Goal: Transaction & Acquisition: Subscribe to service/newsletter

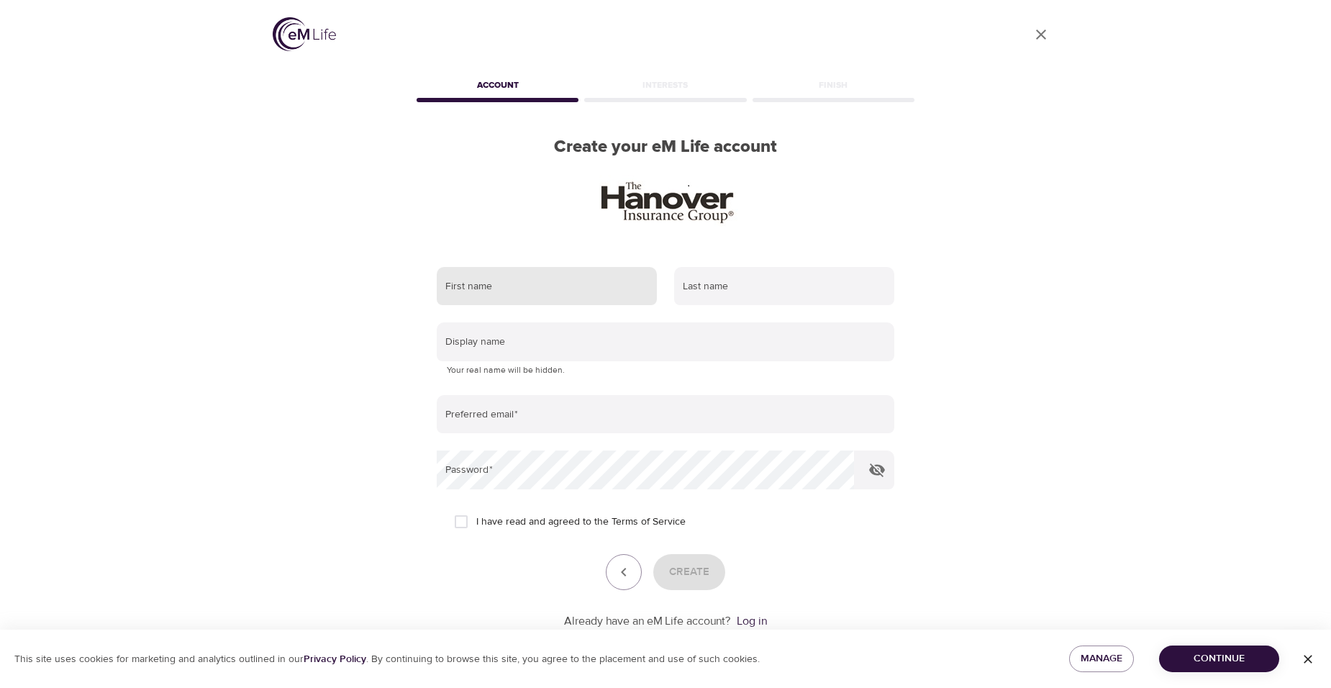
click at [542, 289] on input "text" at bounding box center [547, 286] width 220 height 39
type input "[PERSON_NAME]"
type input "[EMAIL_ADDRESS][DOMAIN_NAME]"
click at [529, 515] on span "I have read and agreed to the Terms of Service" at bounding box center [580, 521] width 209 height 15
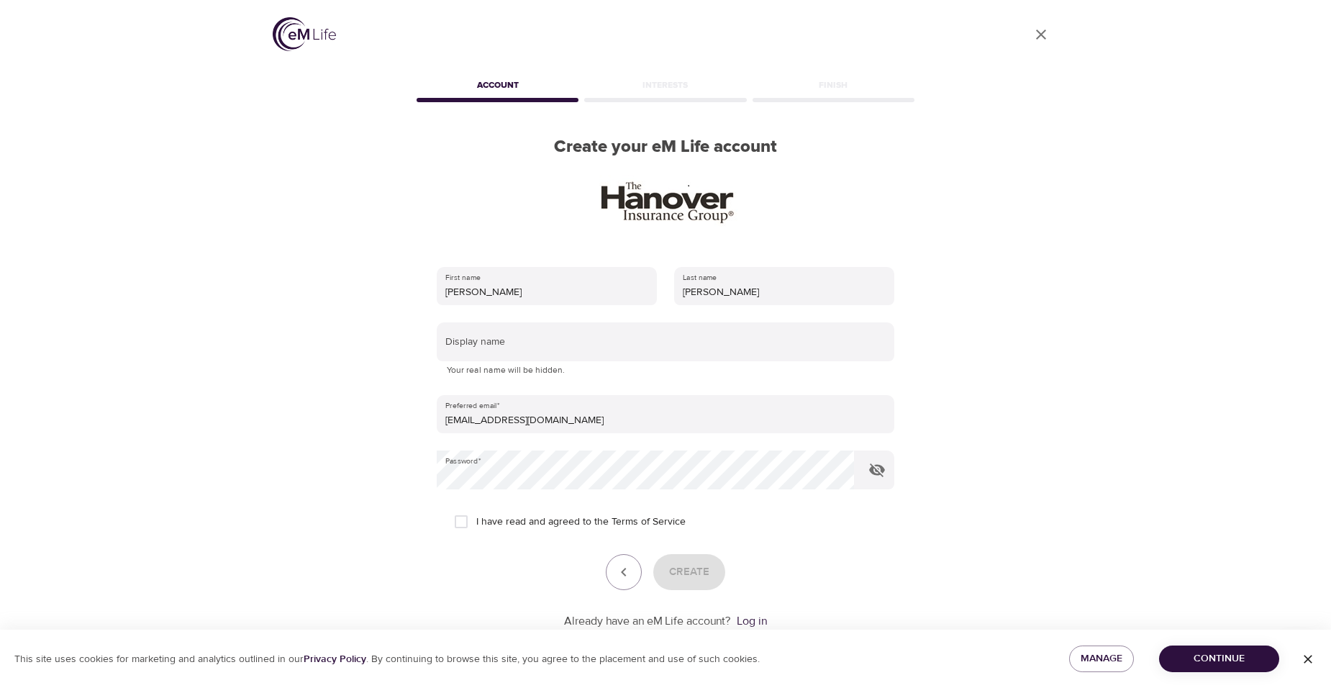
click at [476, 515] on input "I have read and agreed to the Terms of Service" at bounding box center [461, 521] width 30 height 30
checkbox input "true"
click at [686, 565] on span "Create" at bounding box center [689, 571] width 40 height 19
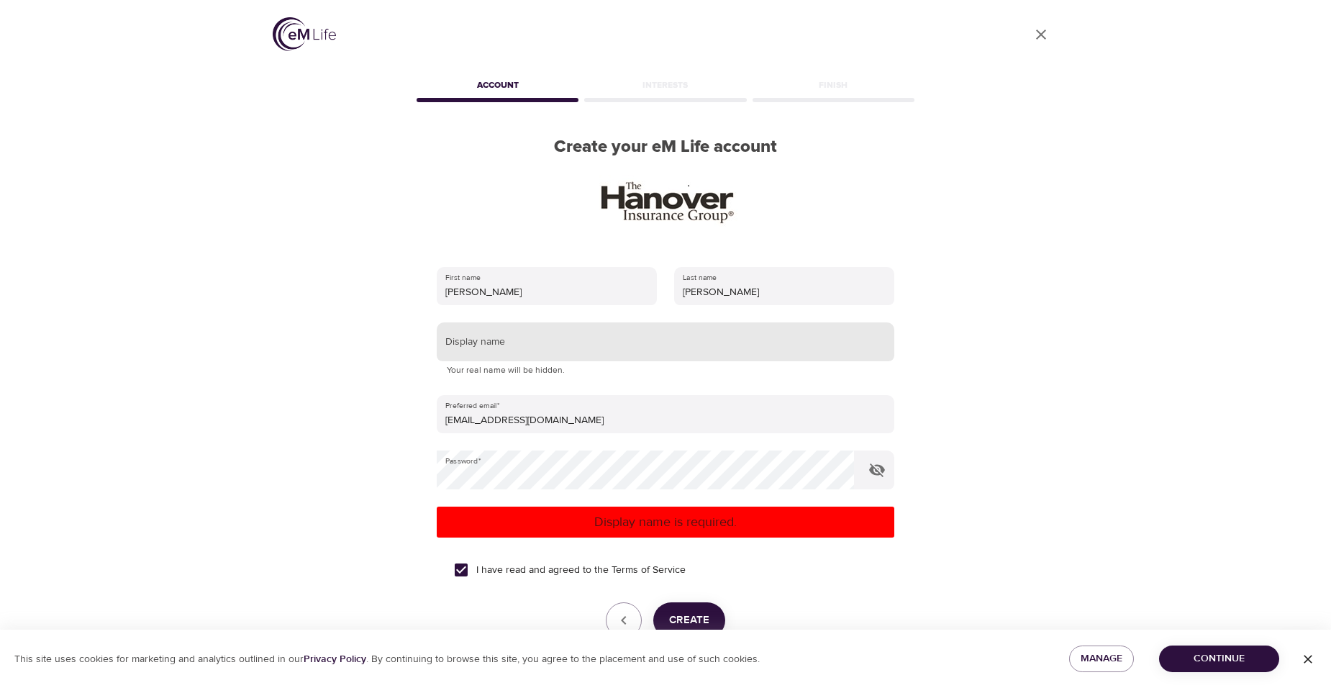
click at [642, 350] on input "text" at bounding box center [665, 341] width 457 height 39
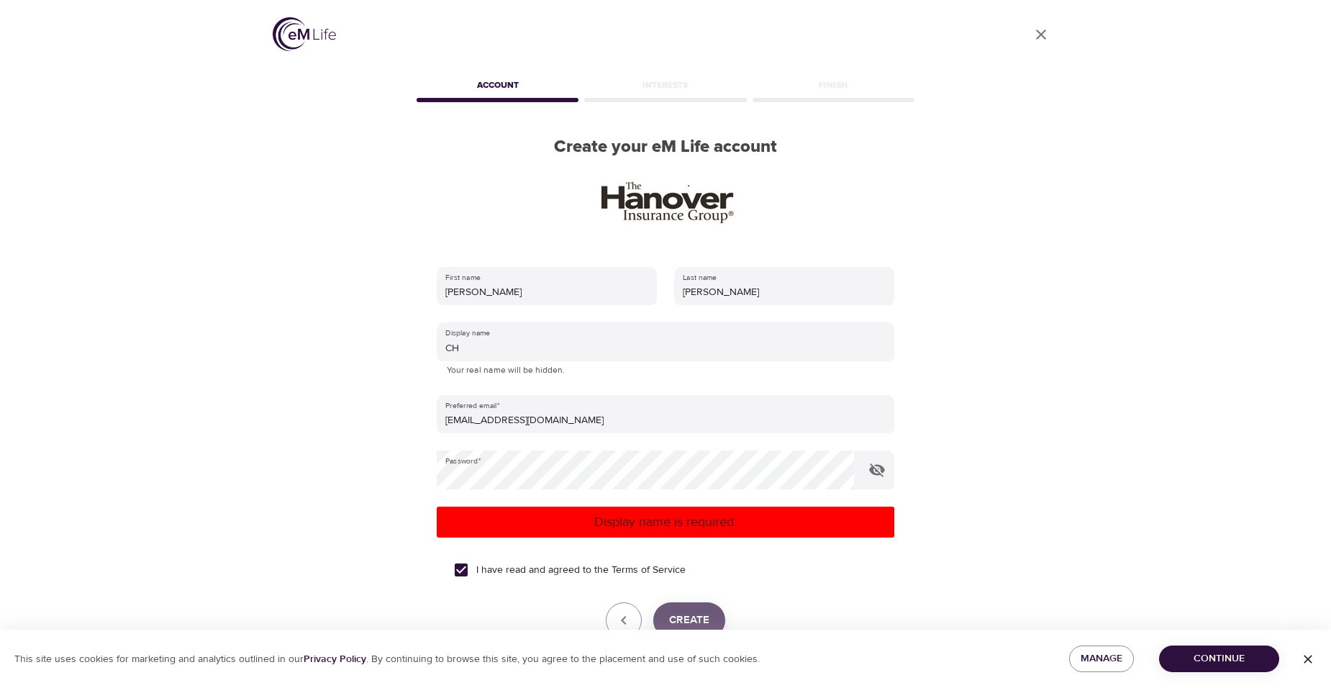
click at [681, 607] on button "Create" at bounding box center [689, 620] width 72 height 36
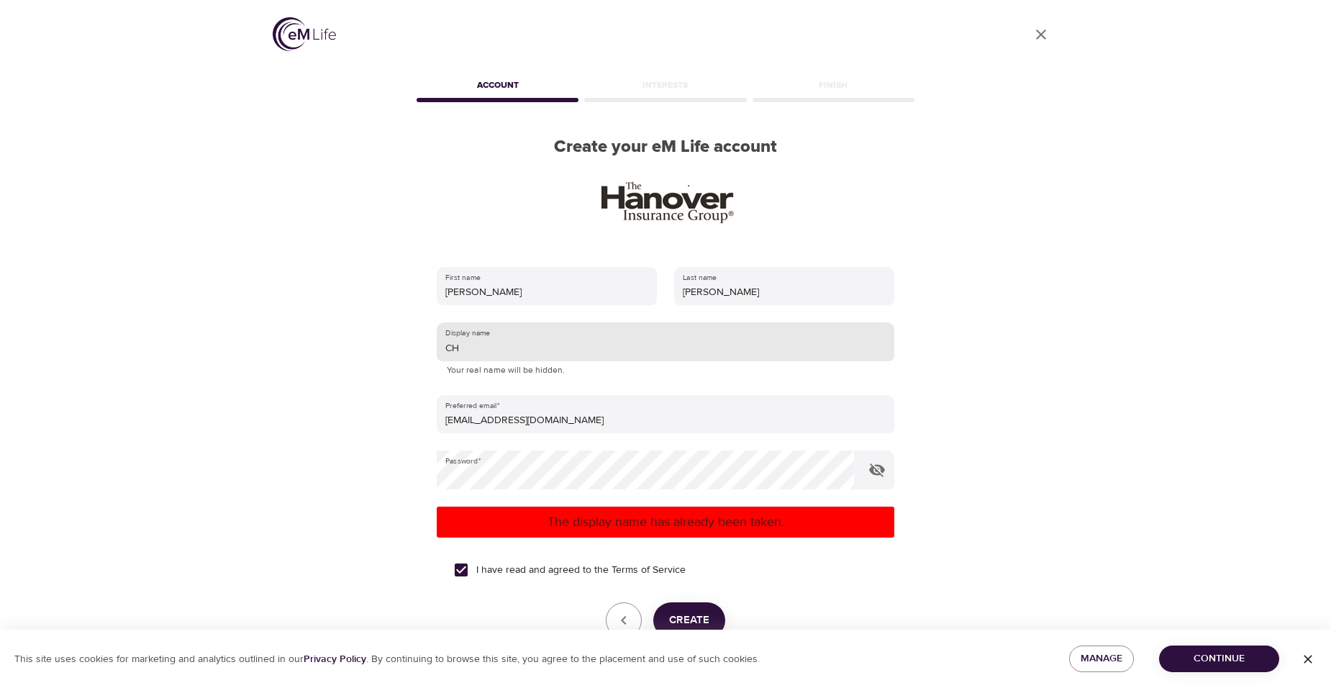
click at [616, 356] on input "CH" at bounding box center [665, 341] width 457 height 39
click at [616, 352] on input "CH" at bounding box center [665, 341] width 457 height 39
type input "CMH3127"
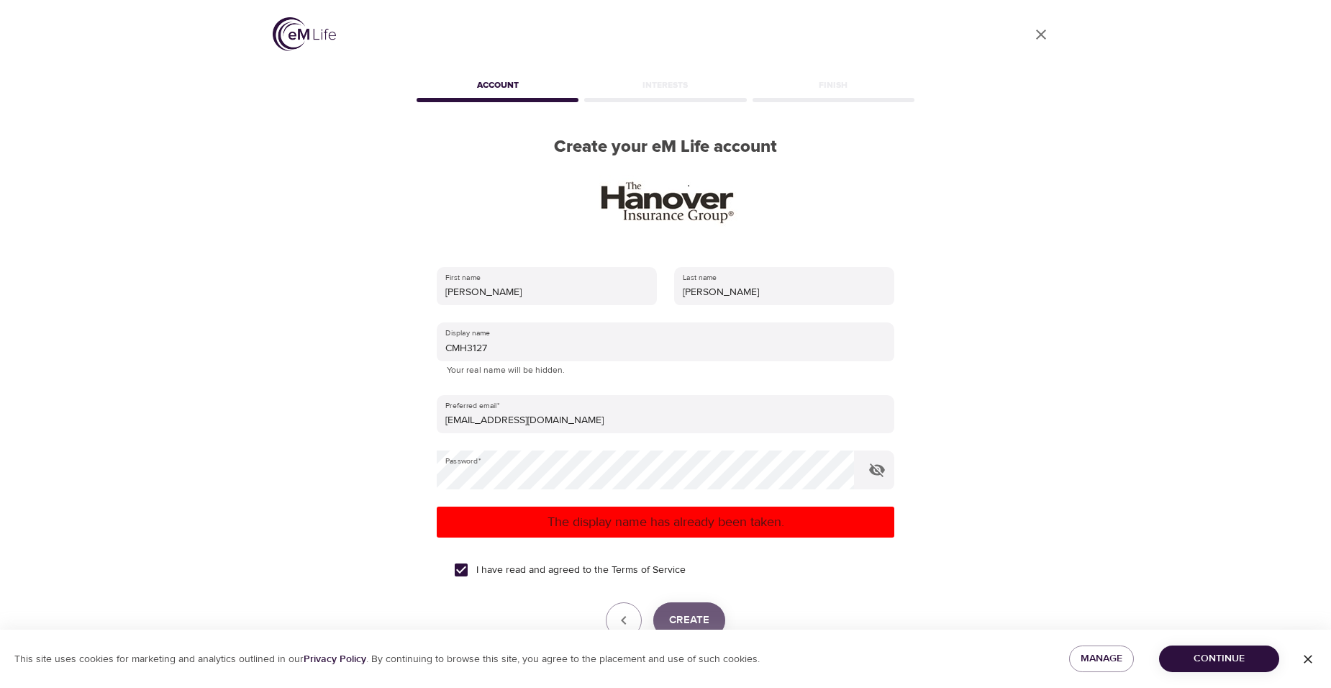
click at [703, 614] on span "Create" at bounding box center [689, 620] width 40 height 19
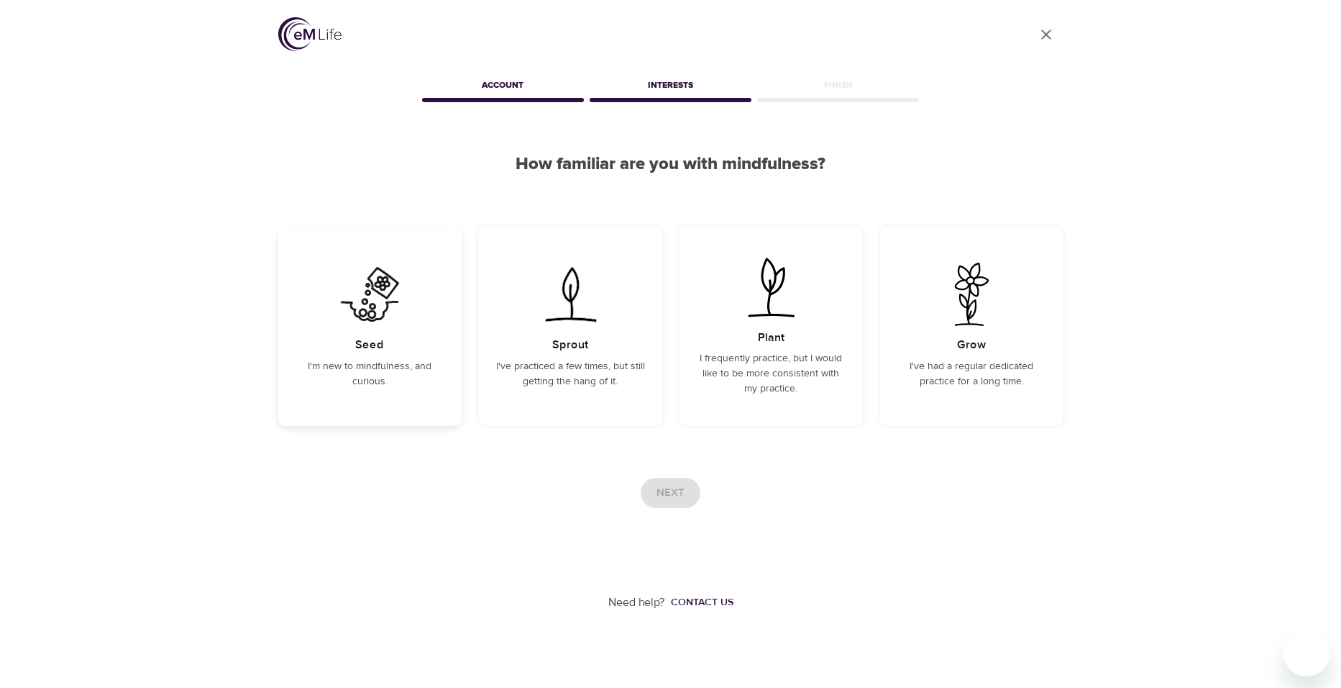
click at [450, 396] on div "Seed I'm new to mindfulness, and curious." at bounding box center [369, 326] width 183 height 199
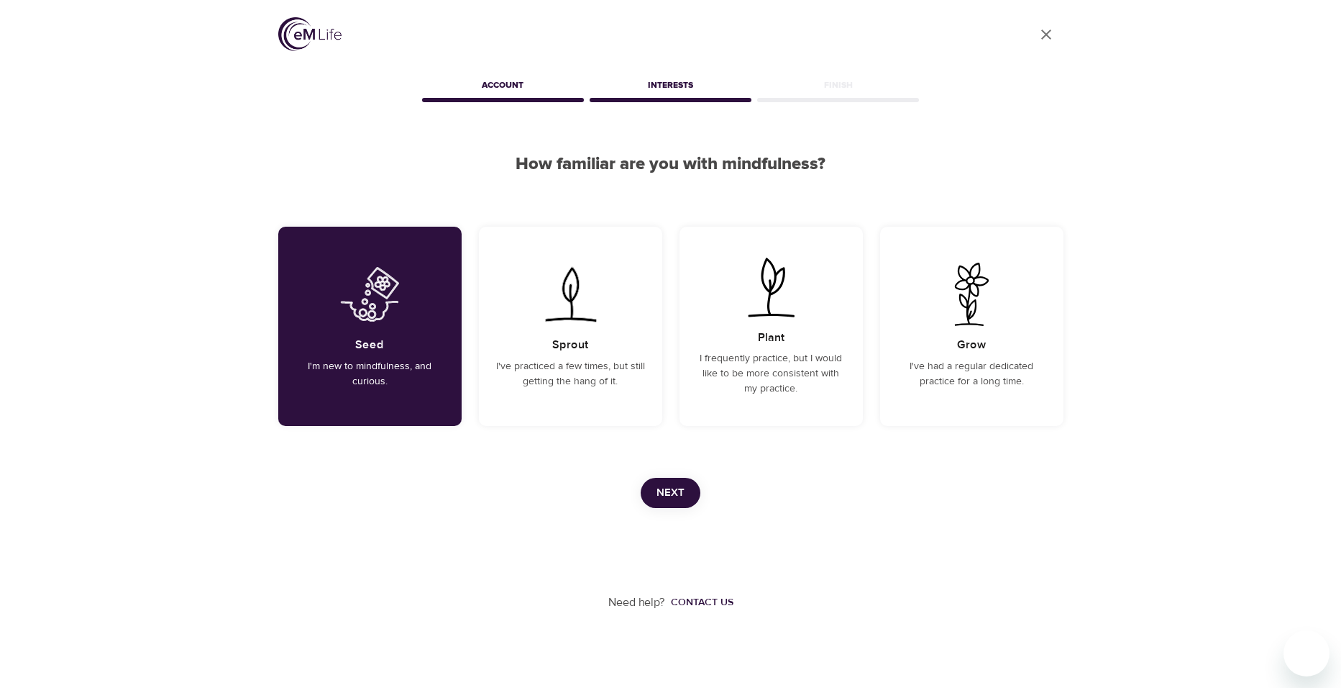
click at [688, 496] on button "Next" at bounding box center [671, 493] width 60 height 30
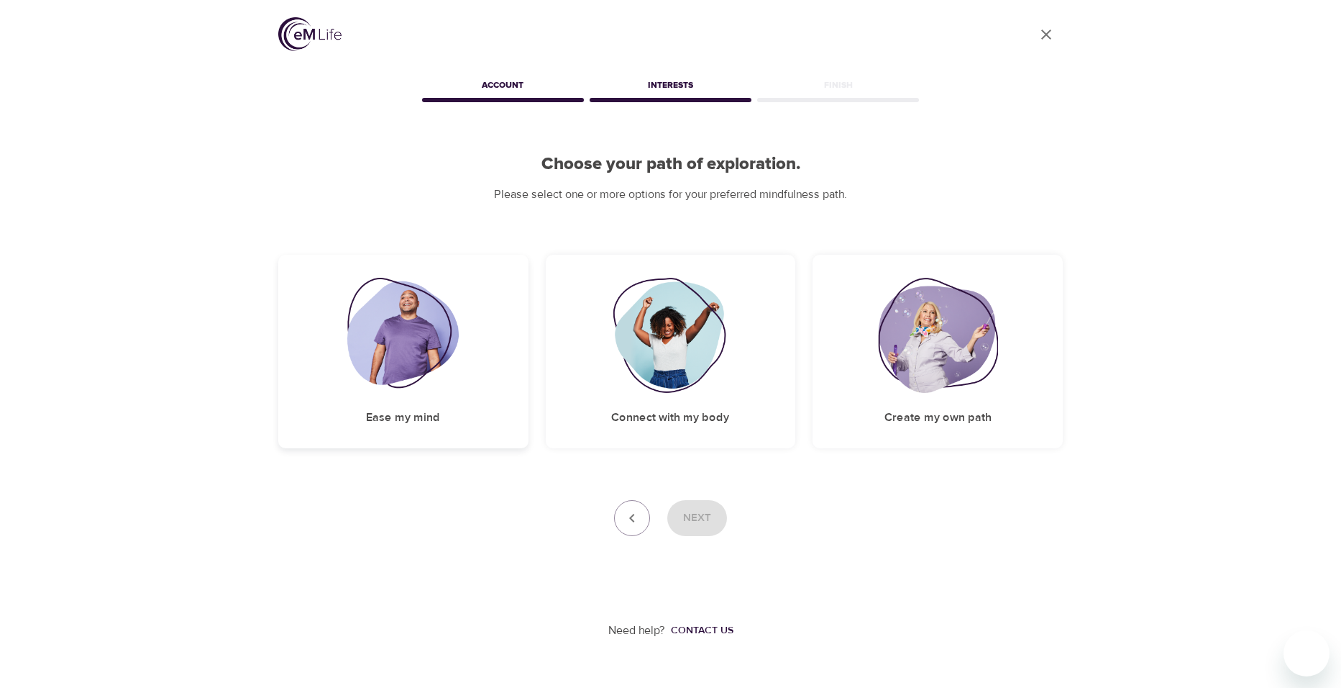
click at [380, 365] on img at bounding box center [402, 335] width 111 height 115
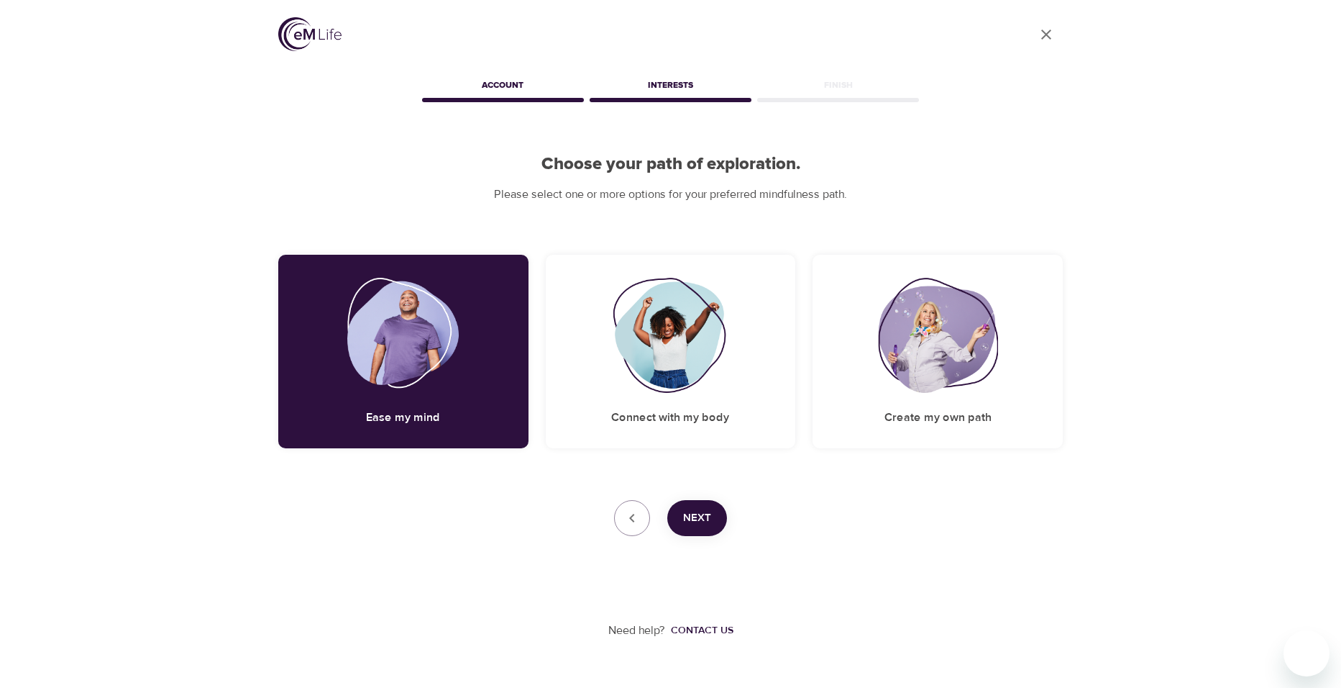
click at [704, 507] on button "Next" at bounding box center [697, 518] width 60 height 36
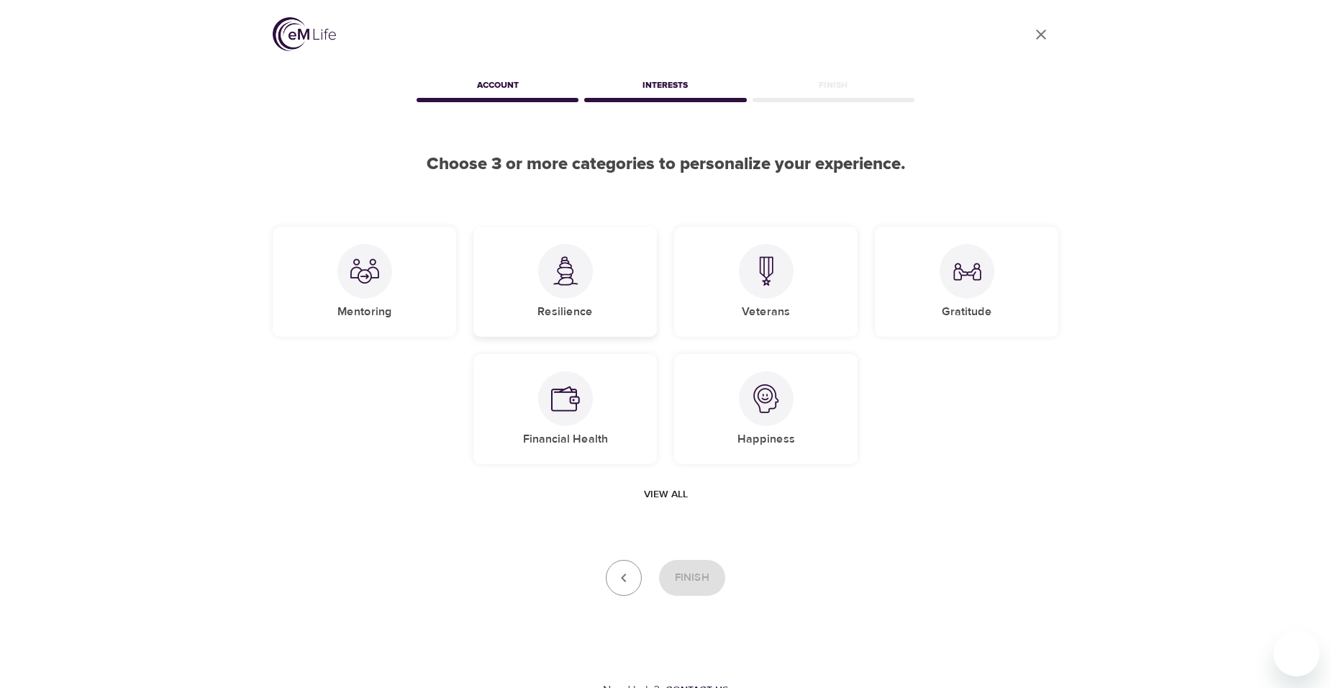
click at [562, 292] on div at bounding box center [565, 271] width 55 height 55
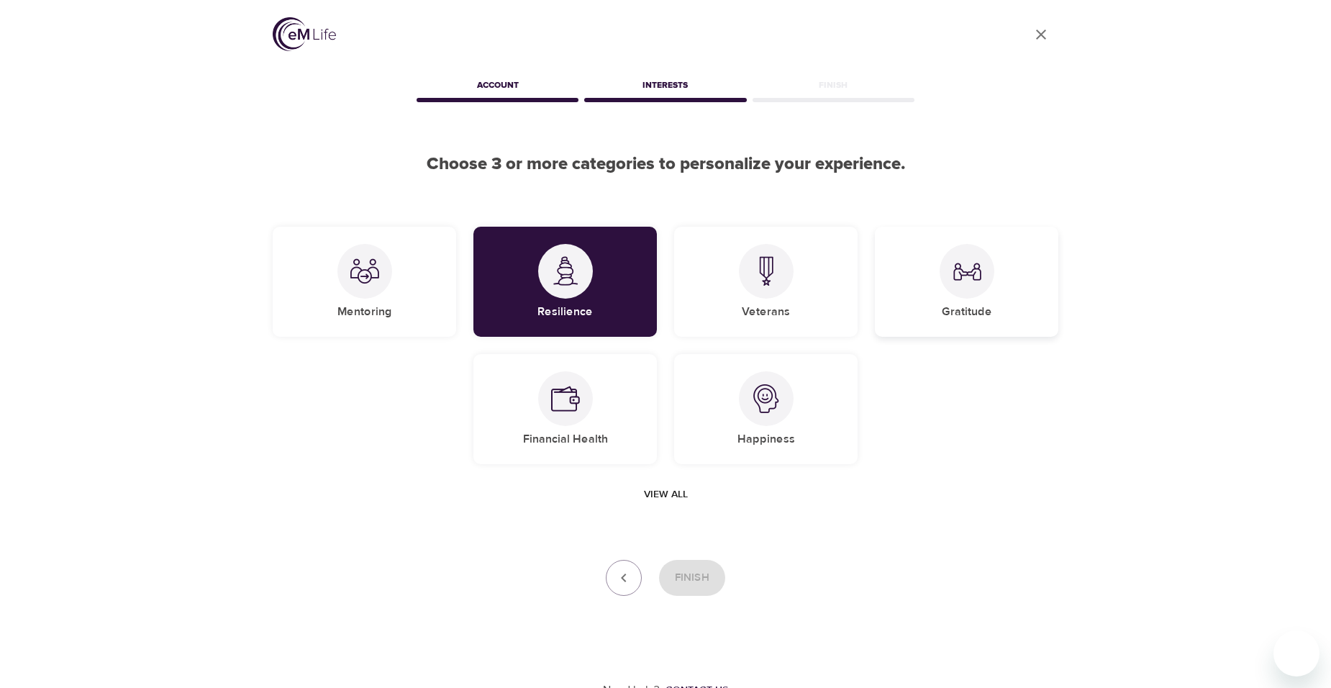
click at [991, 281] on div at bounding box center [966, 271] width 55 height 55
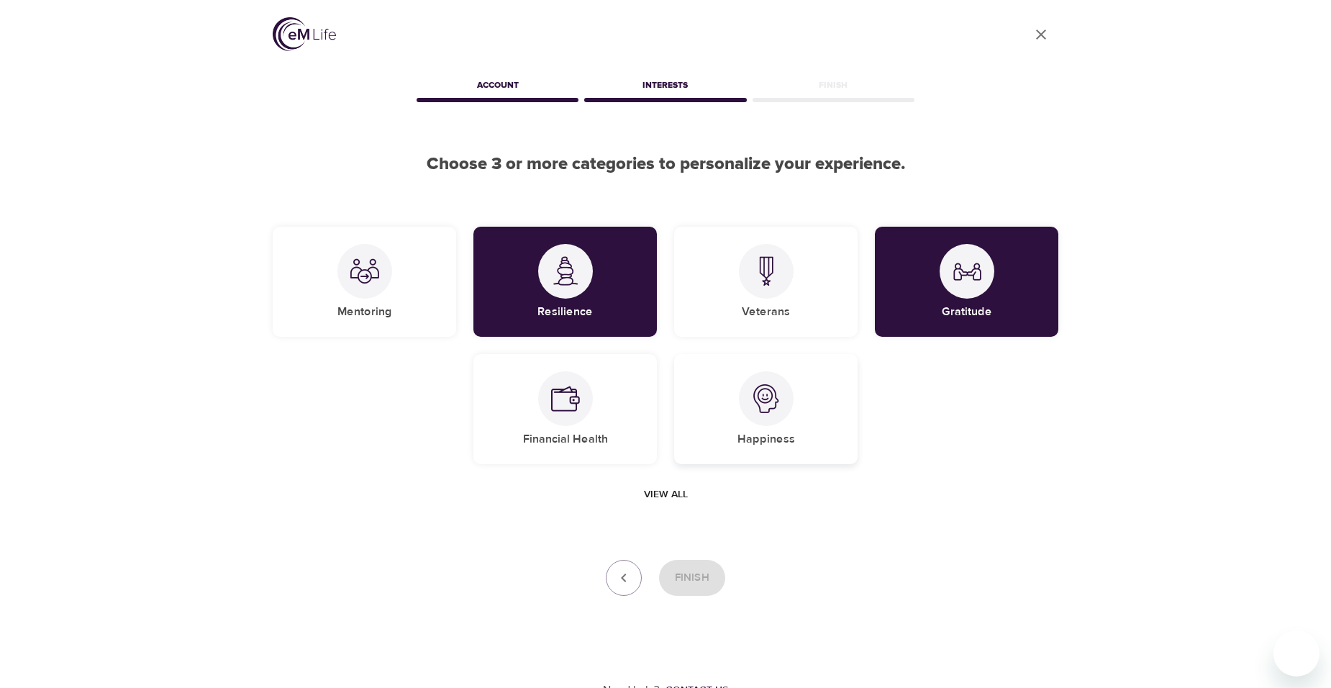
click at [828, 407] on div "Happiness" at bounding box center [765, 409] width 183 height 110
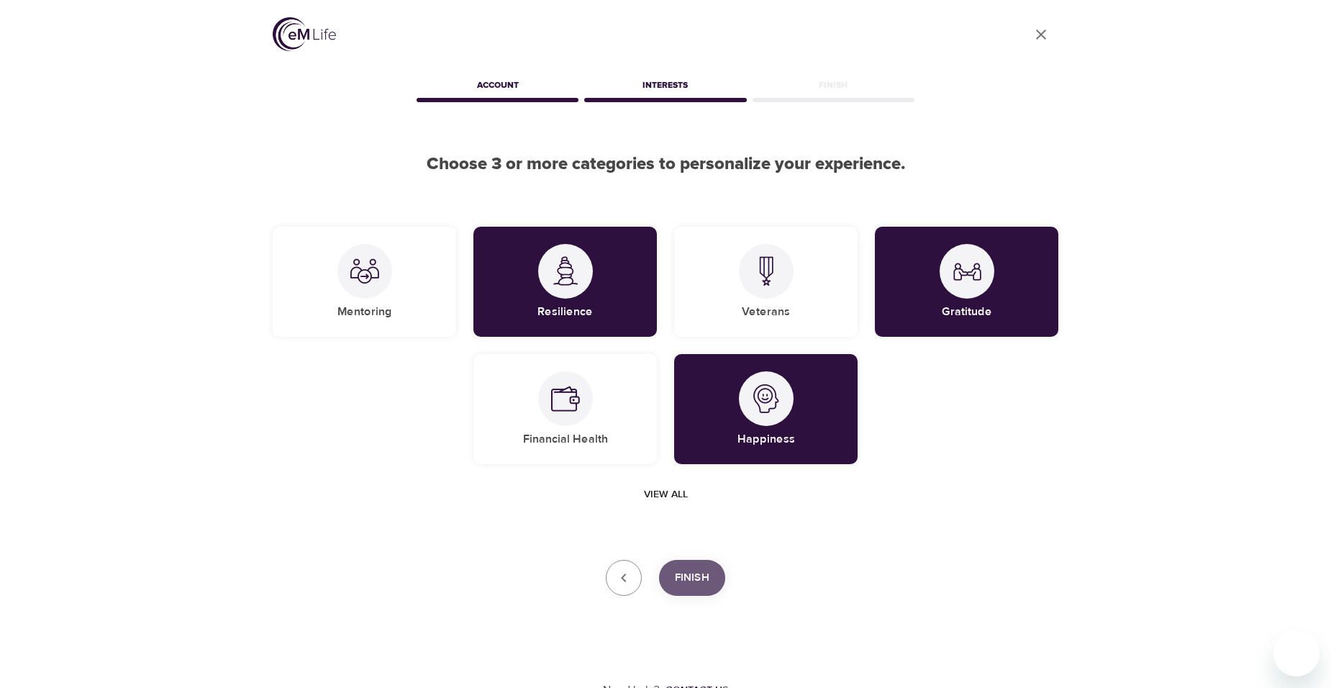
click at [688, 574] on span "Finish" at bounding box center [692, 577] width 35 height 19
